Goal: Share content

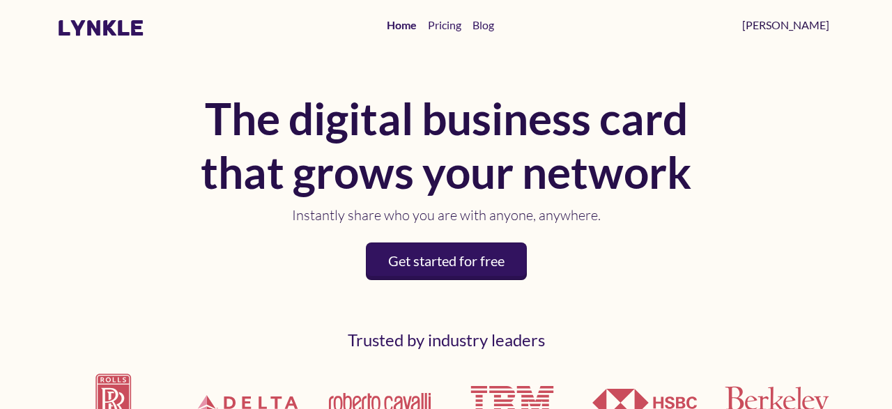
click at [818, 30] on link "[PERSON_NAME]" at bounding box center [786, 25] width 98 height 28
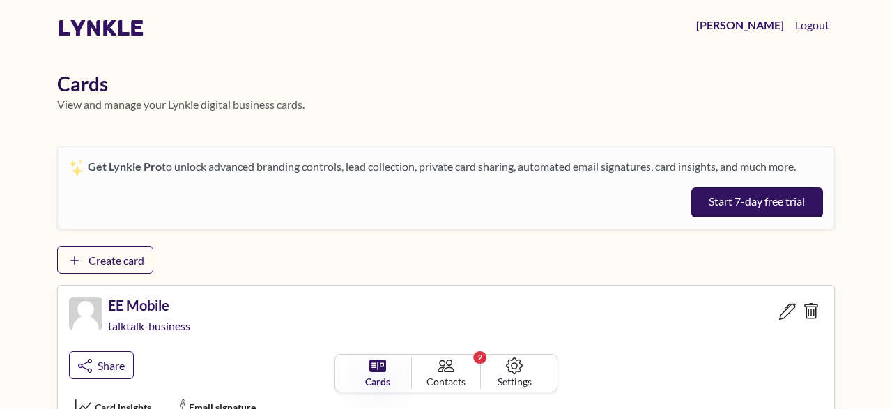
drag, startPoint x: 891, startPoint y: 217, endPoint x: 891, endPoint y: 232, distance: 14.6
click at [891, 232] on html "lynkle [PERSON_NAME] Logout Cards View and manage your Lynkle digital business …" at bounding box center [446, 204] width 892 height 409
click at [872, 155] on body "lynkle [PERSON_NAME] Logout Cards View and manage your Lynkle digital business …" at bounding box center [446, 204] width 892 height 409
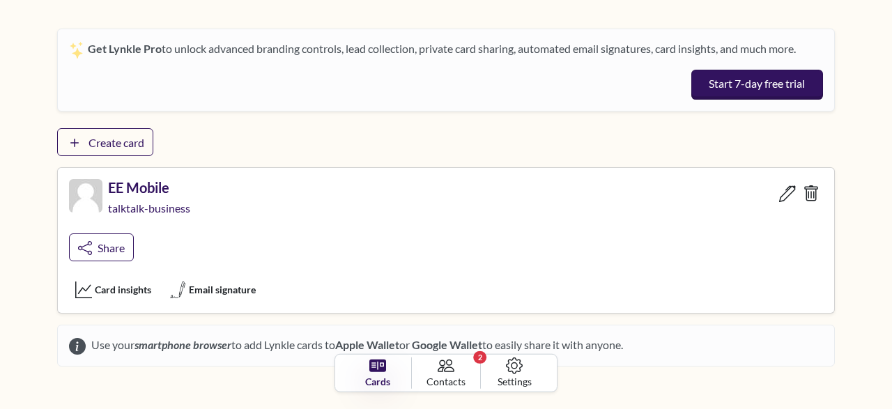
scroll to position [110, 0]
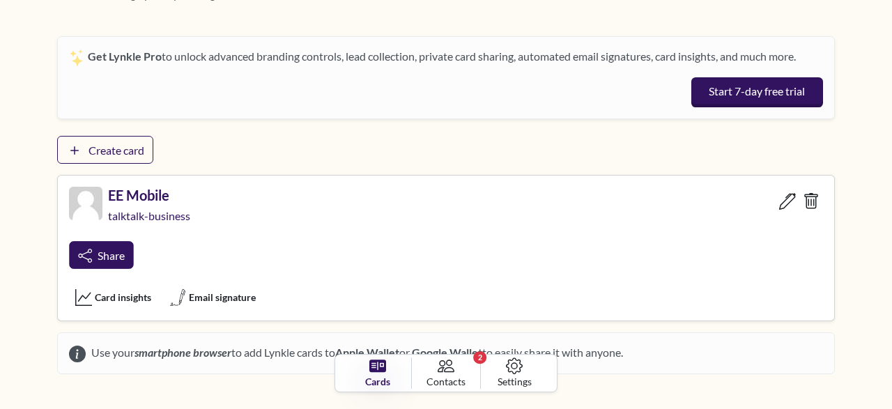
click at [109, 249] on span "Share" at bounding box center [111, 255] width 27 height 13
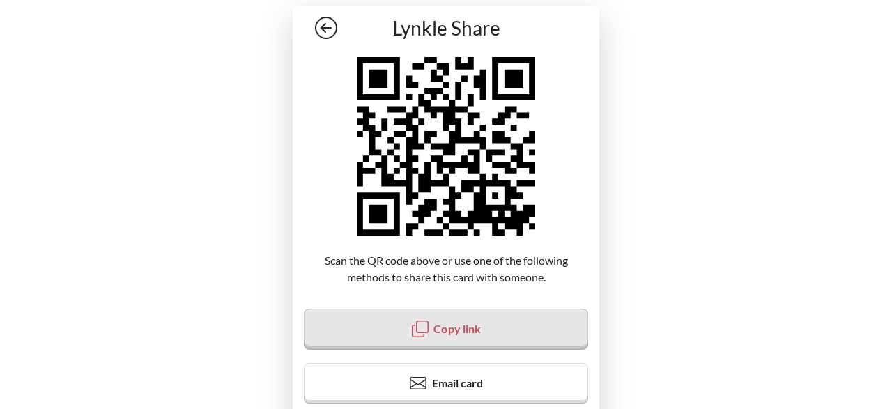
click at [507, 320] on button "Copy link" at bounding box center [446, 329] width 284 height 41
